Goal: Information Seeking & Learning: Learn about a topic

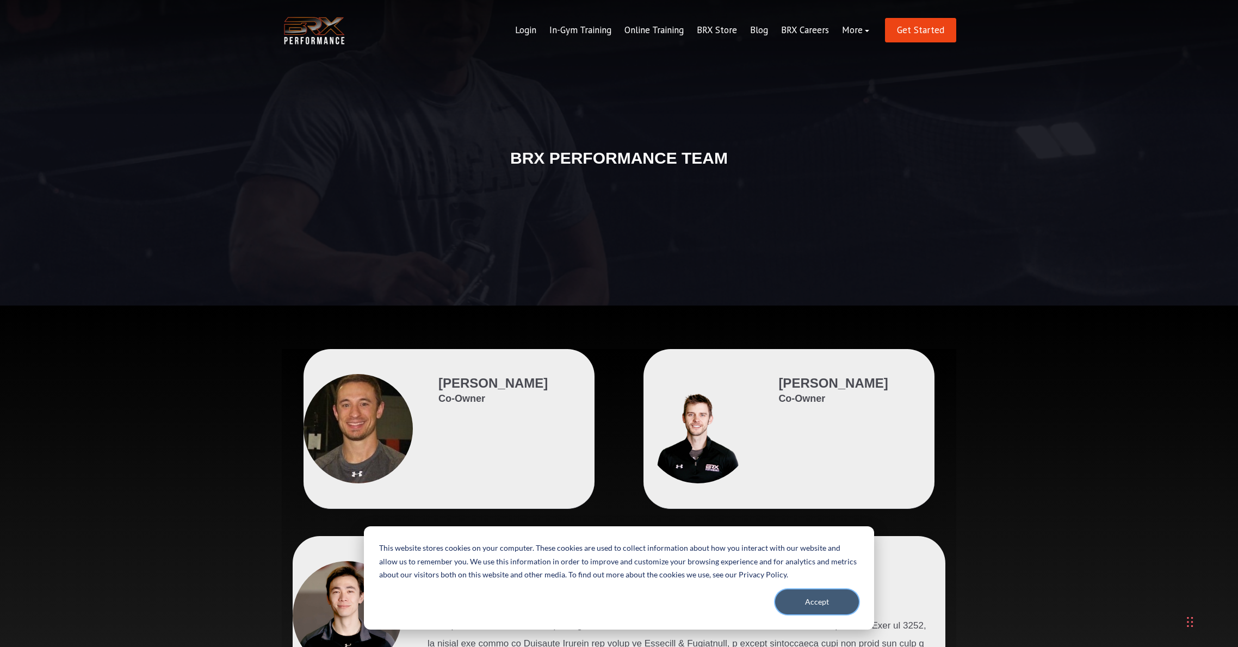
click at [821, 604] on button "Accept" at bounding box center [817, 602] width 84 height 25
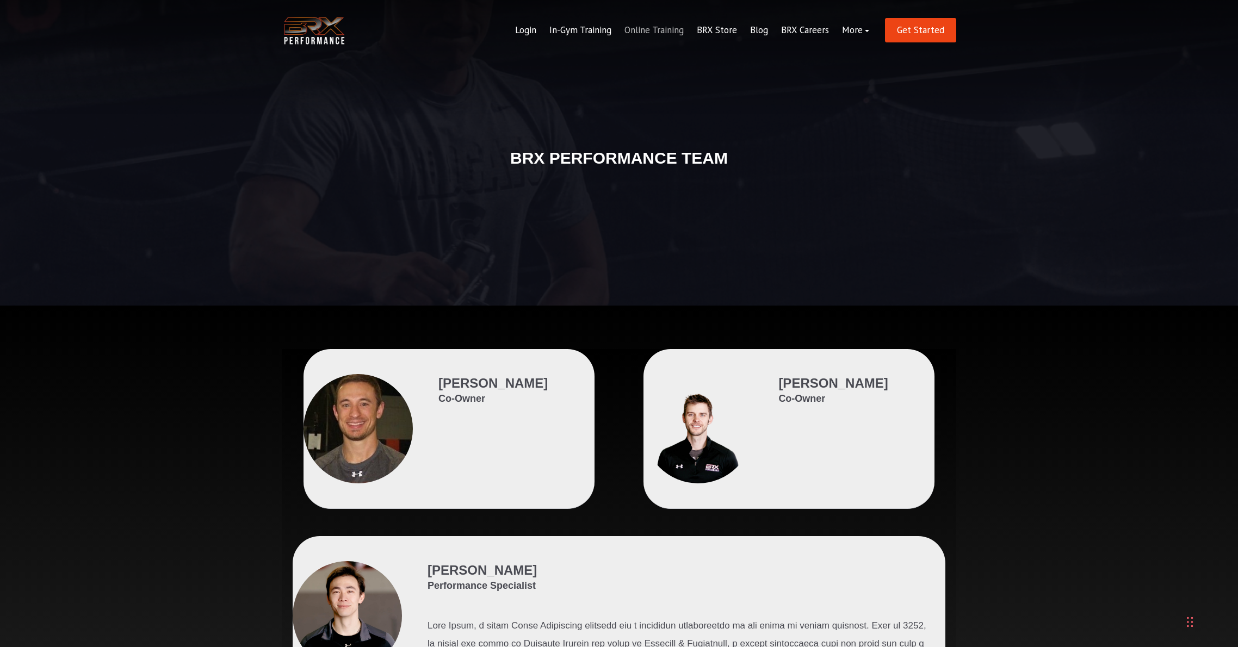
click at [678, 33] on link "Online Training" at bounding box center [654, 30] width 72 height 26
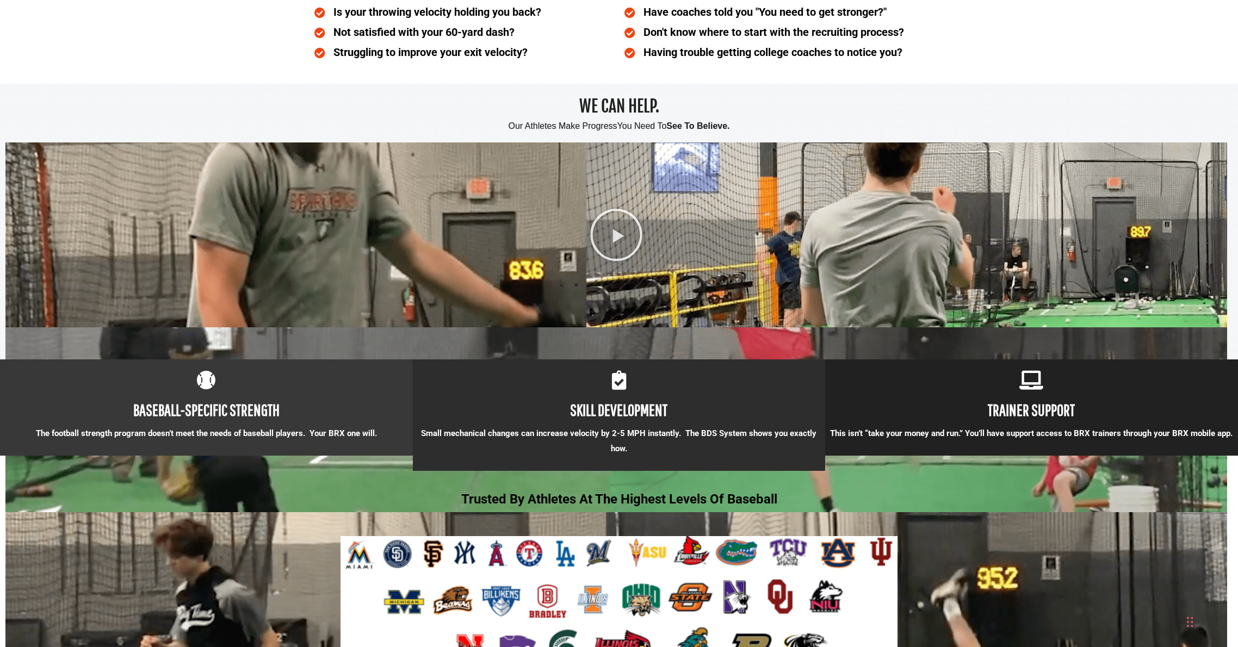
scroll to position [756, 0]
